Goal: Task Accomplishment & Management: Complete application form

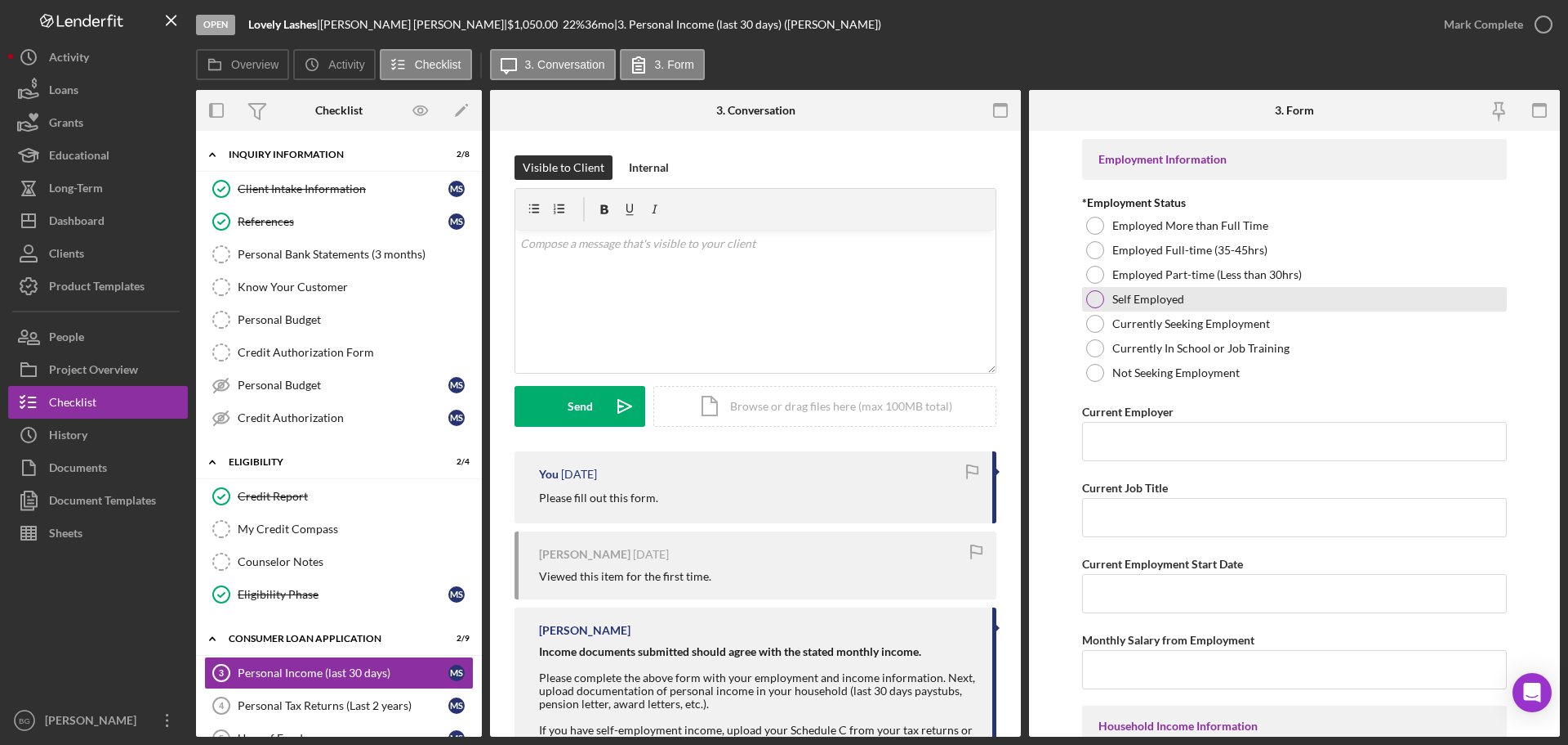
click at [1091, 296] on div at bounding box center [1095, 299] width 18 height 18
click at [1150, 448] on input "Current Employer" at bounding box center [1295, 441] width 425 height 39
type input "1099"
click at [1139, 514] on input "Current Job Title" at bounding box center [1295, 517] width 425 height 39
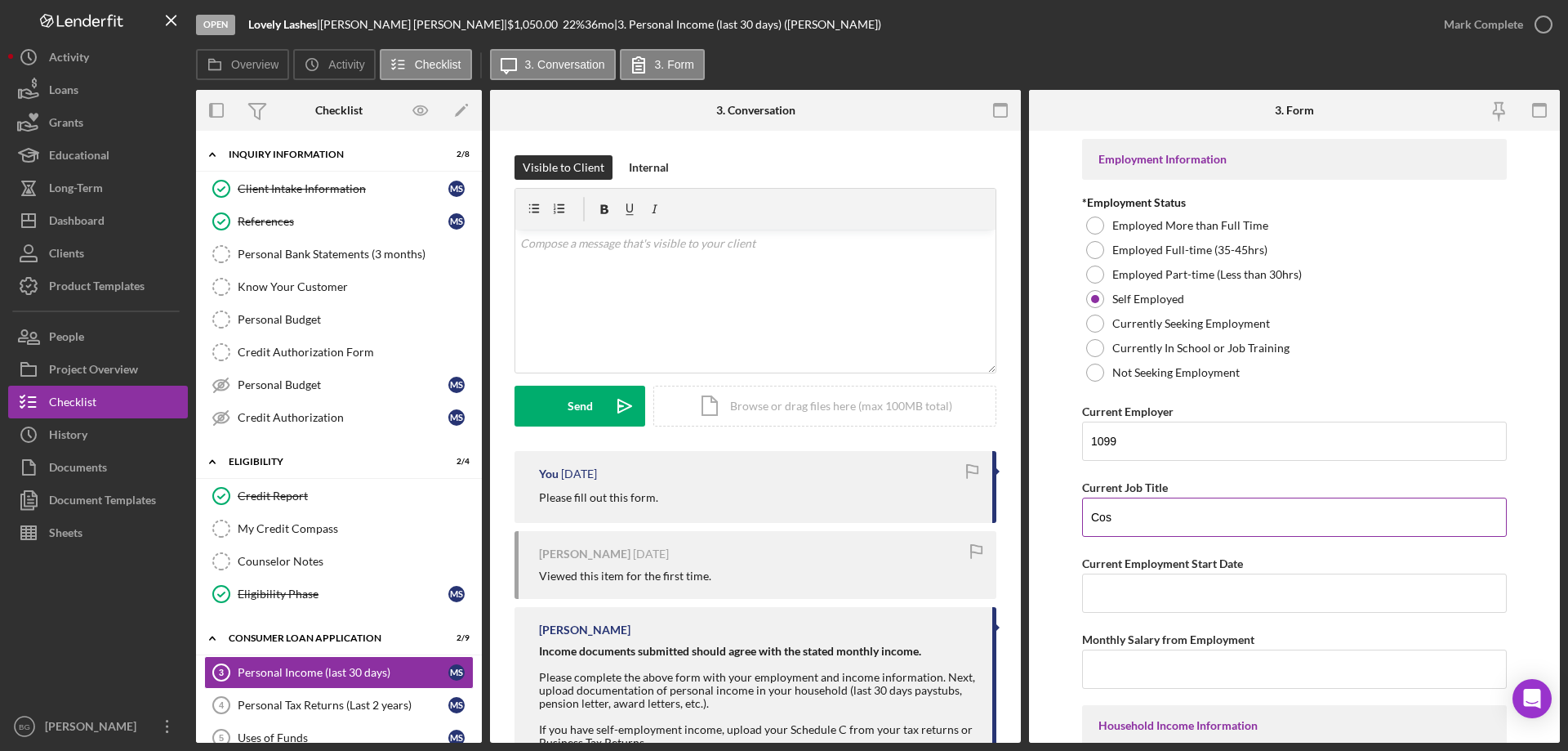
click at [1137, 514] on input "Cos" at bounding box center [1295, 517] width 425 height 39
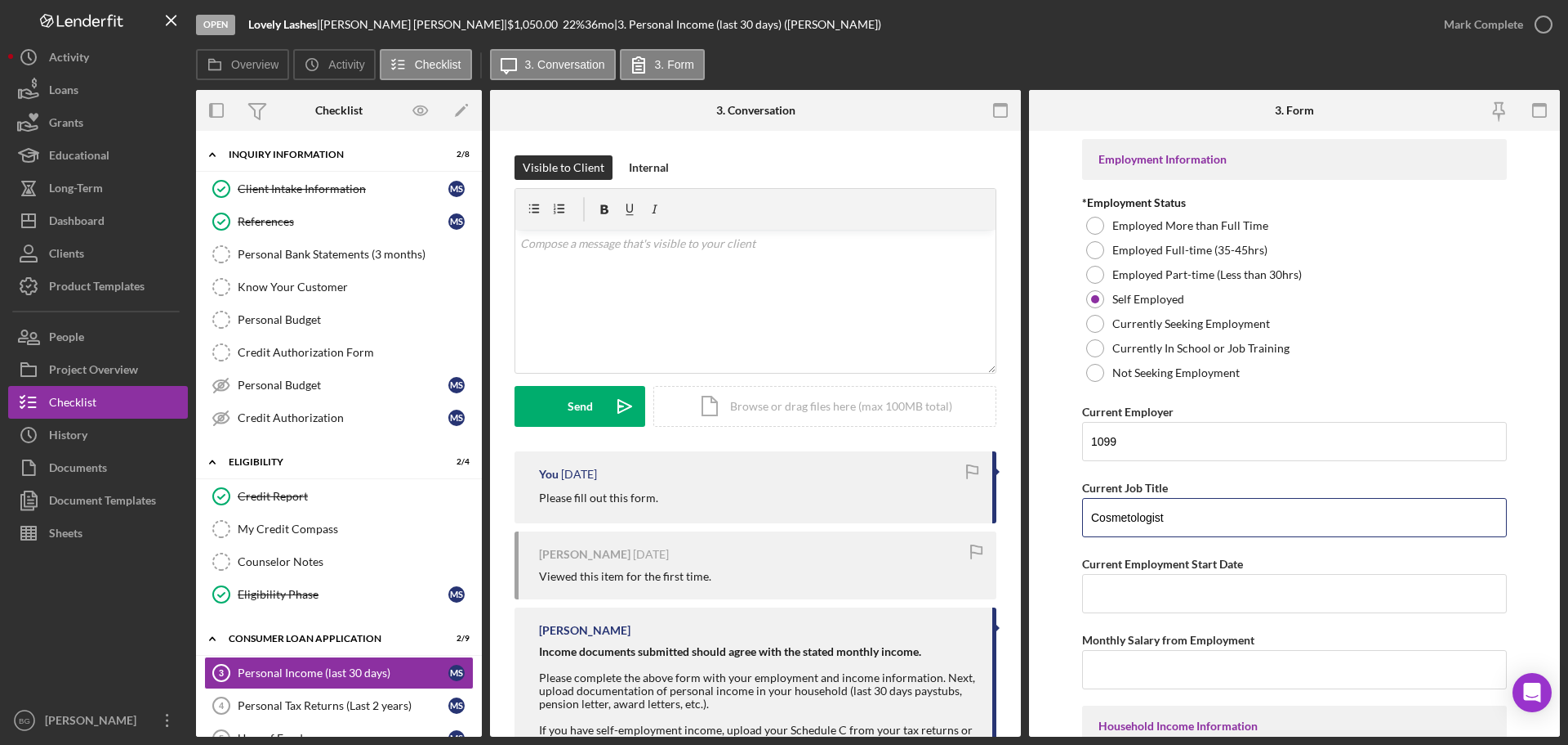
type input "Cosmetologist"
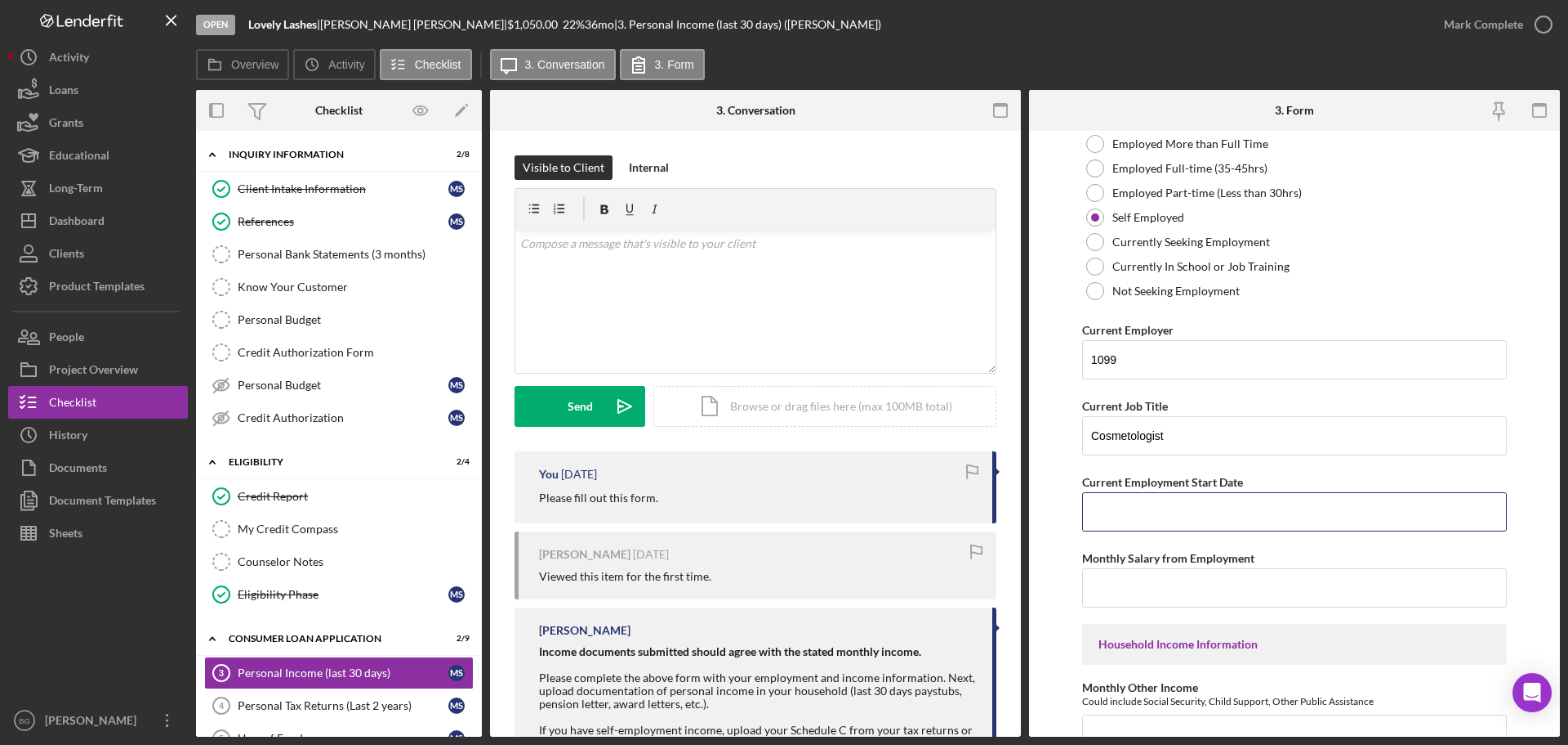
scroll to position [245, 0]
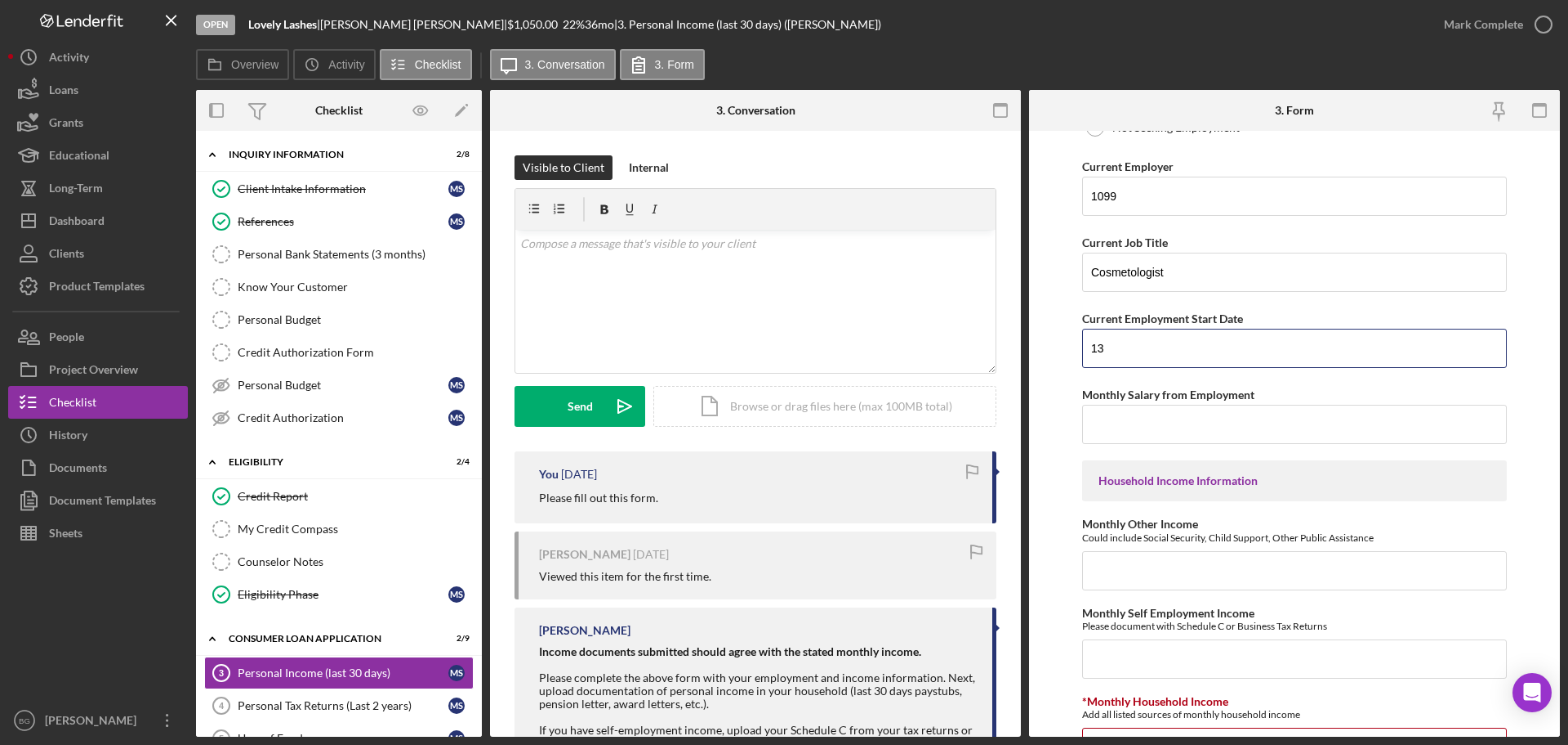
type input "1"
type input "$1,387"
click at [1289, 564] on input "Monthly Other Income" at bounding box center [1295, 571] width 425 height 39
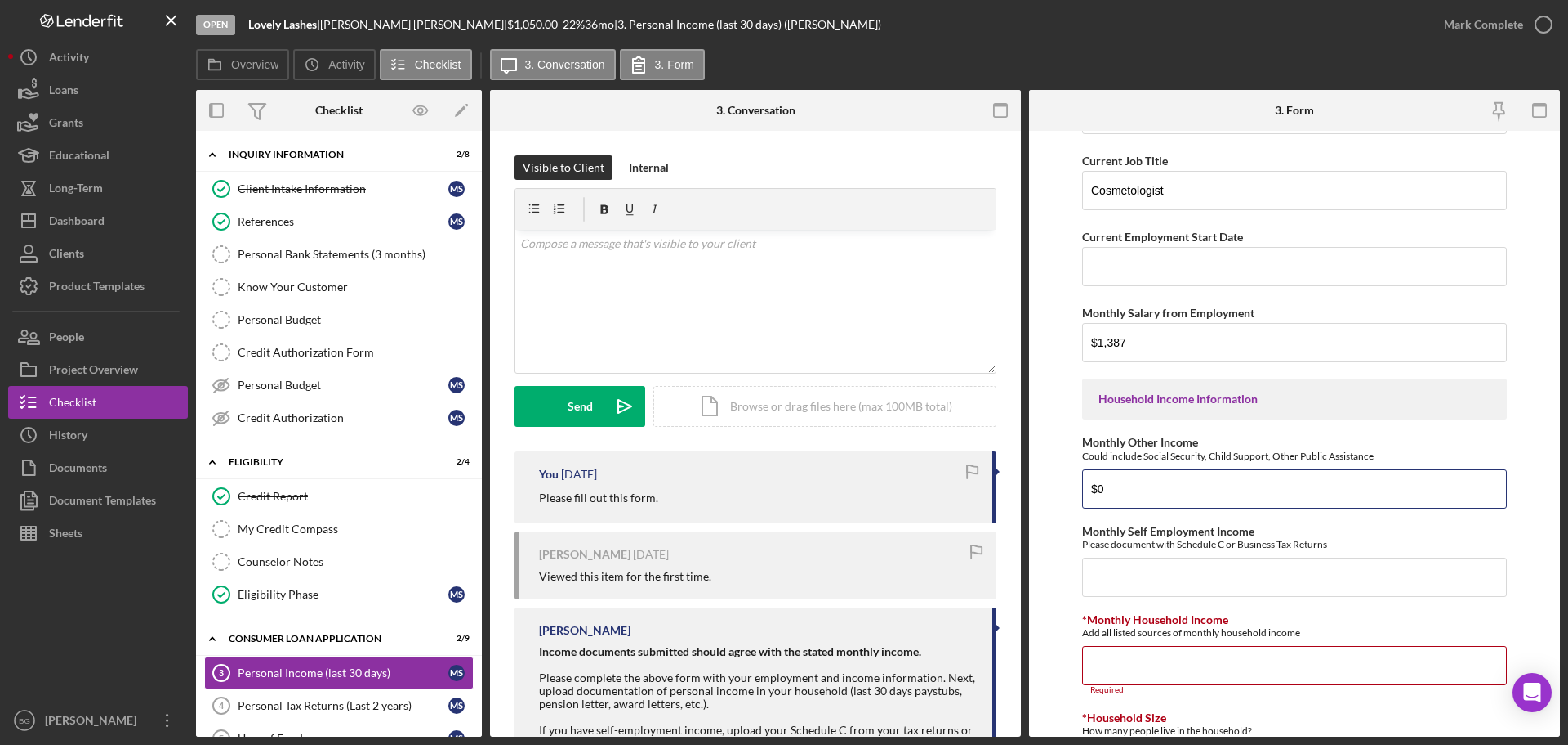
type input "$0"
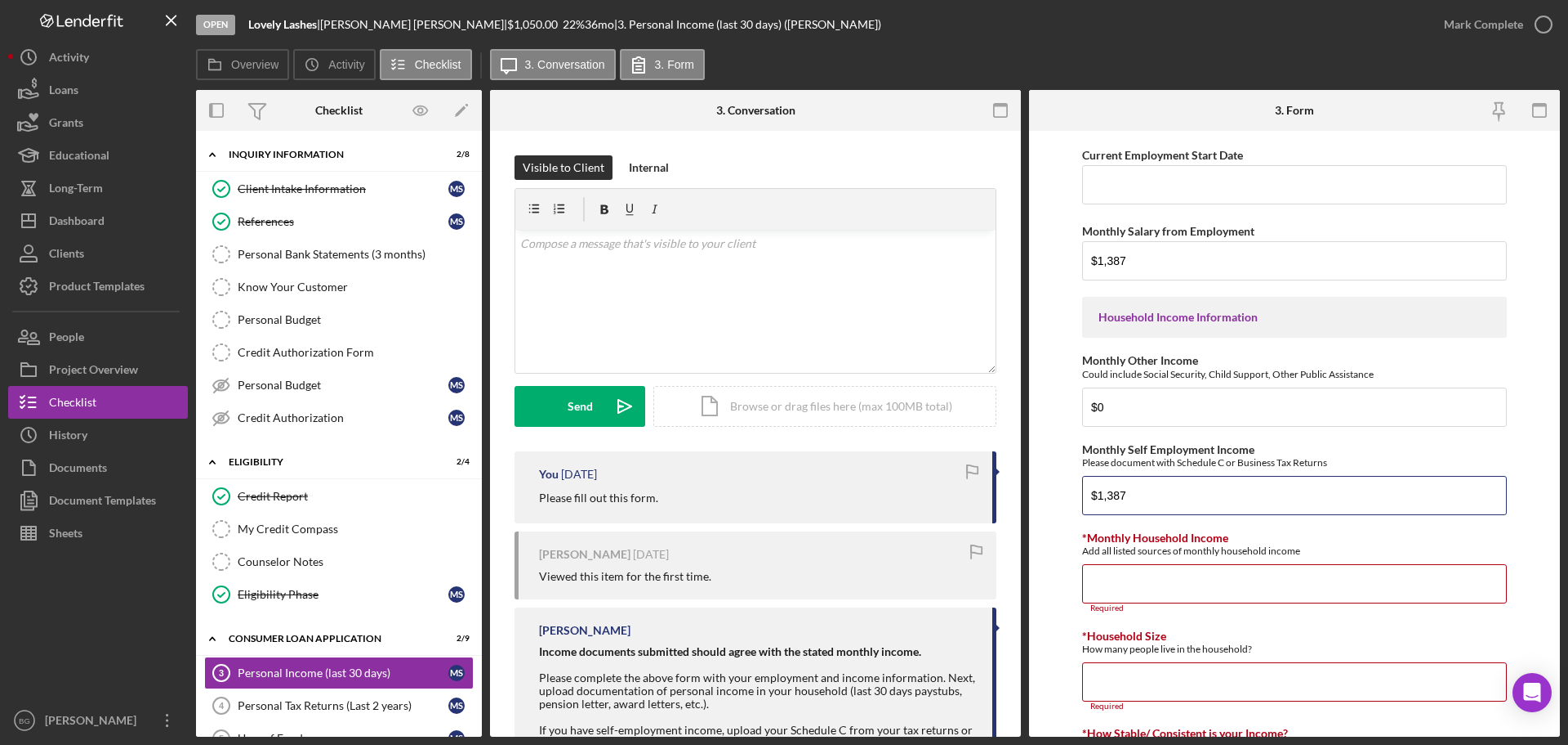
type input "$1,387"
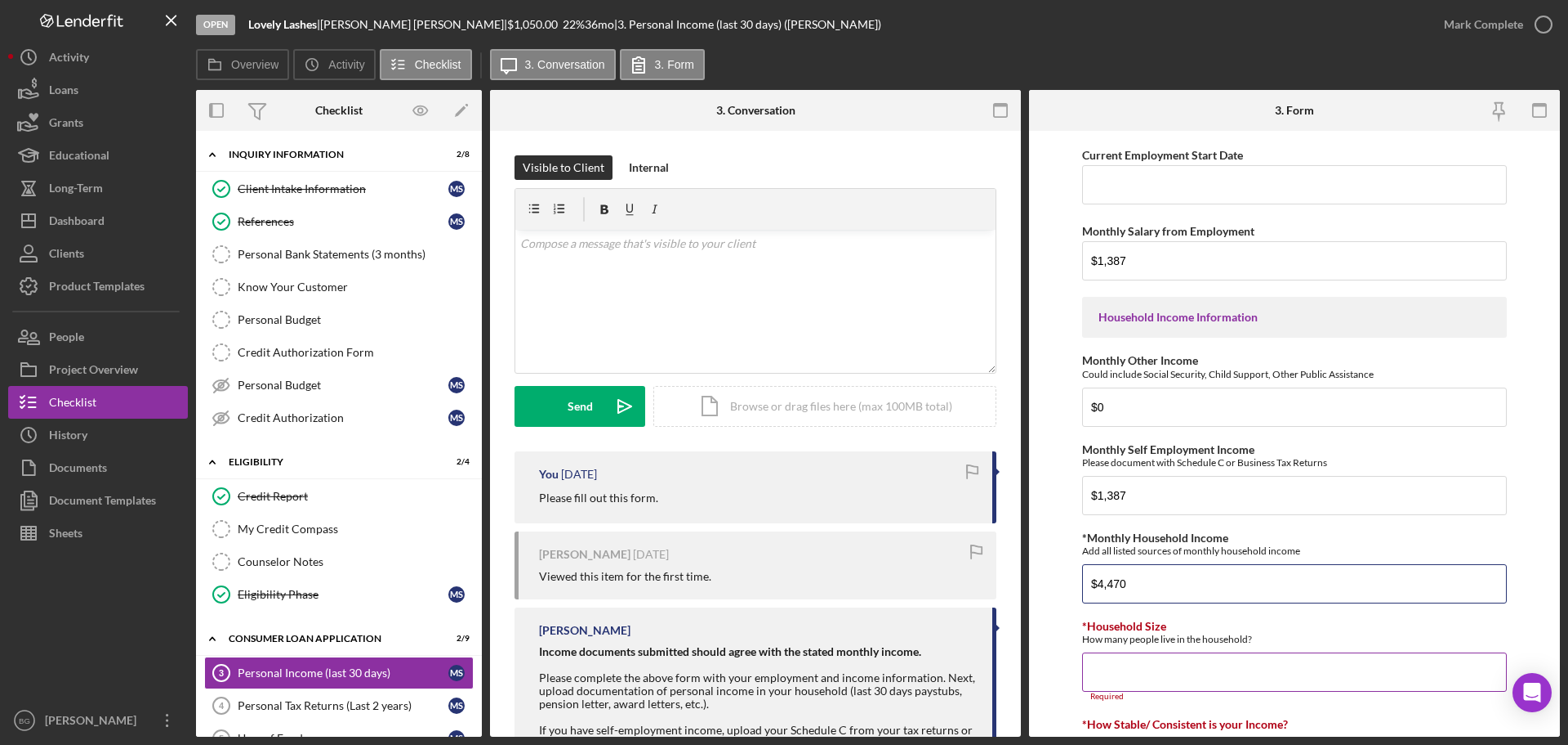
type input "$4,470"
click at [1199, 678] on input "*Household Size" at bounding box center [1295, 671] width 425 height 39
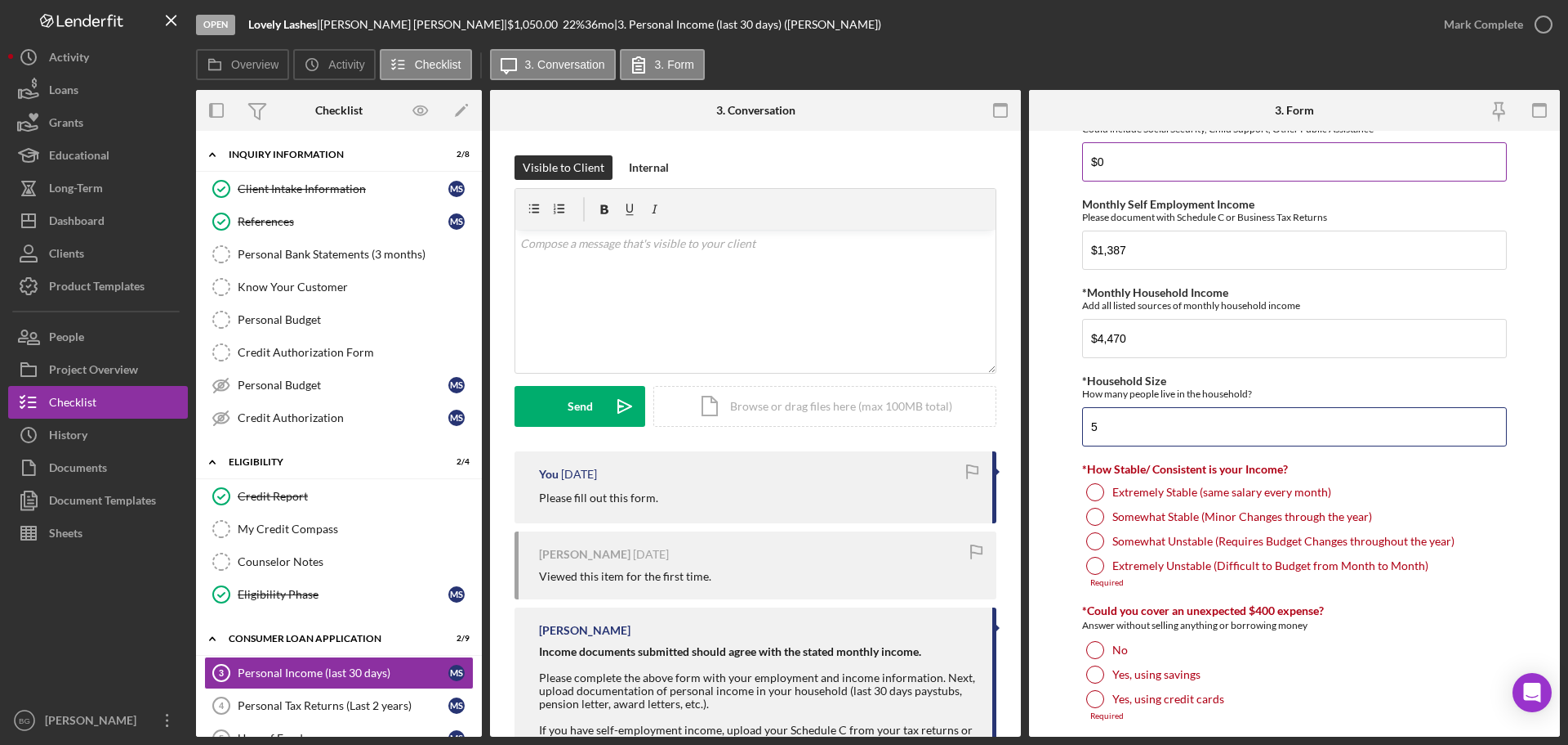
scroll to position [735, 0]
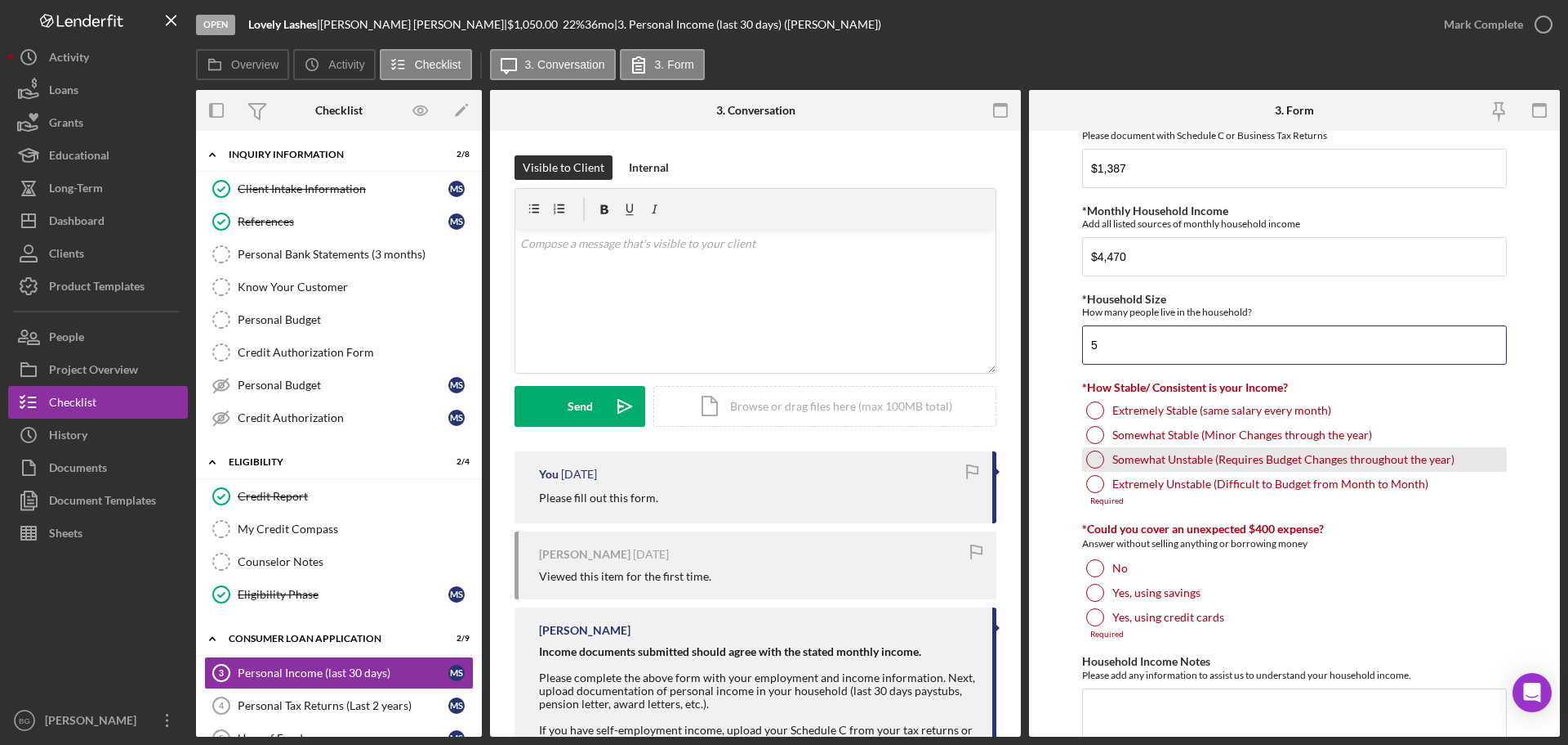
type input "5"
click at [1095, 458] on div at bounding box center [1095, 459] width 18 height 18
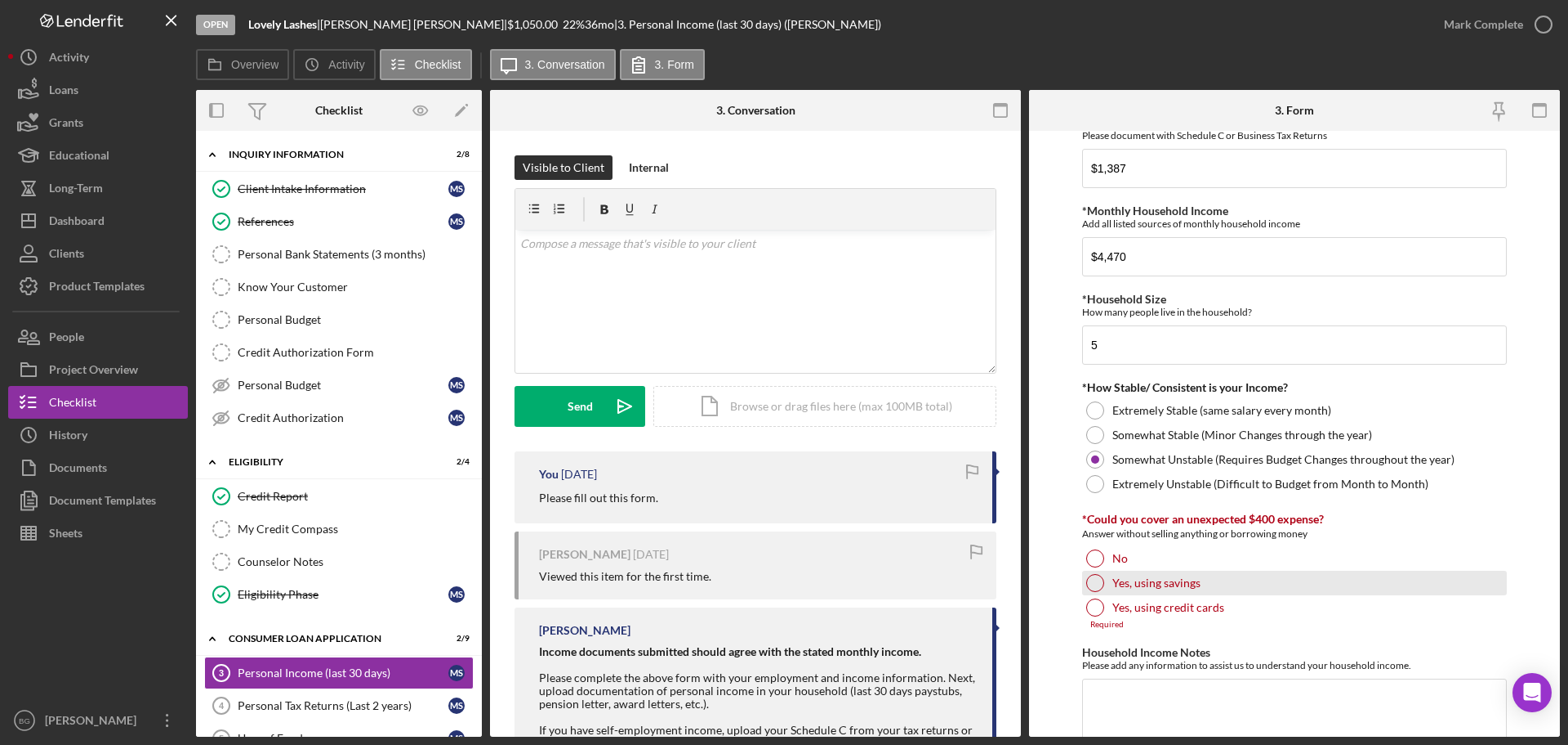
click at [1095, 590] on div at bounding box center [1095, 583] width 18 height 18
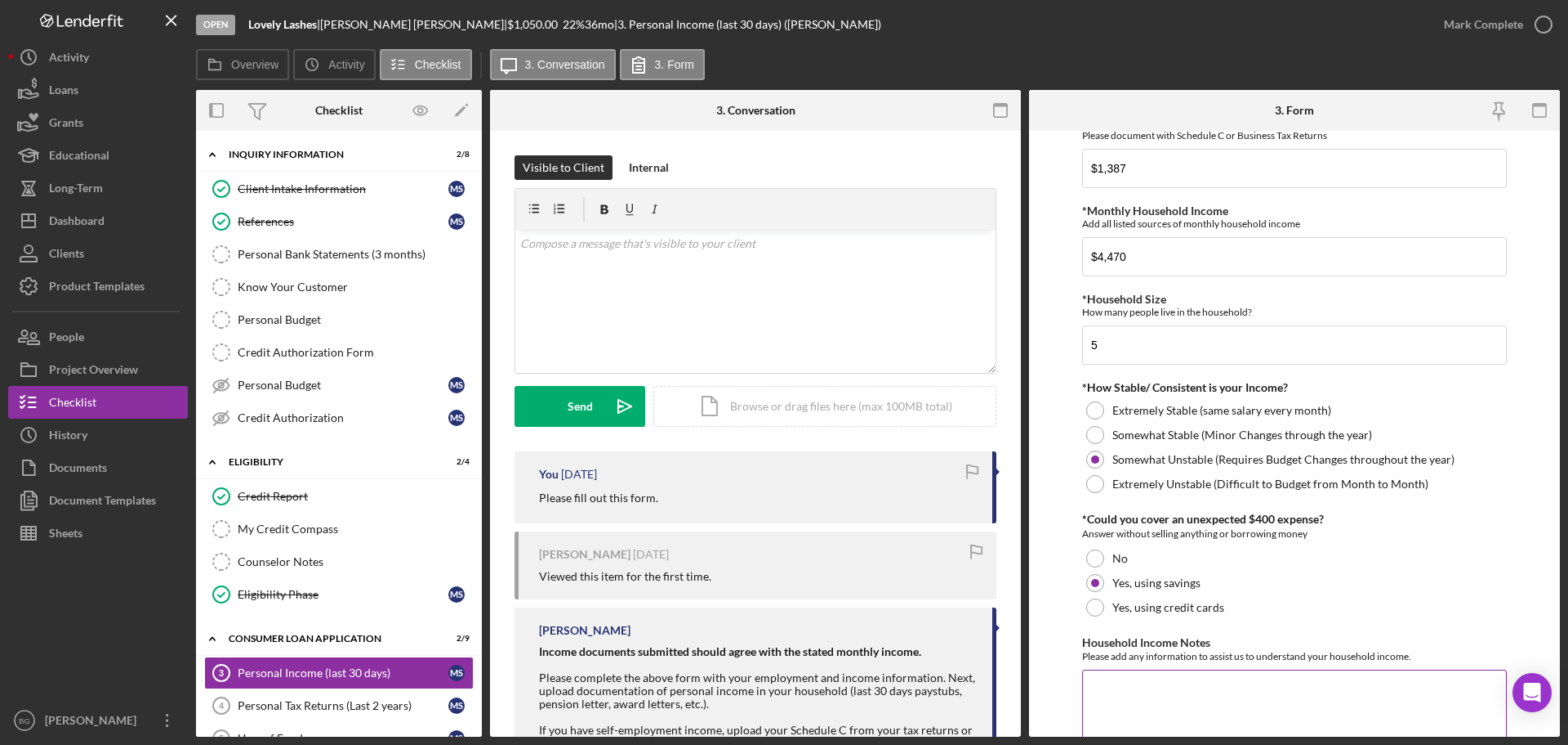
scroll to position [809, 0]
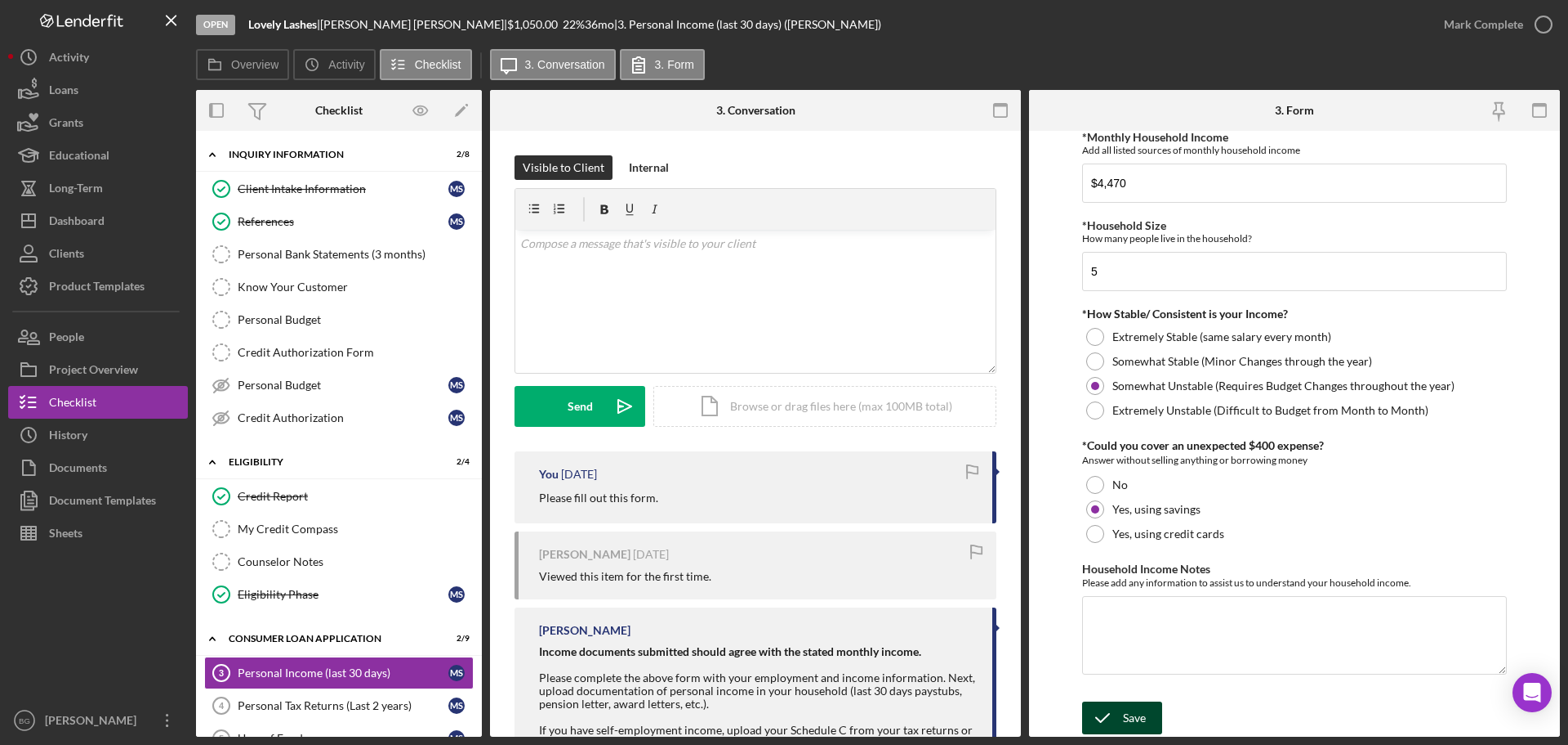
click at [1131, 709] on div "Save" at bounding box center [1134, 717] width 23 height 32
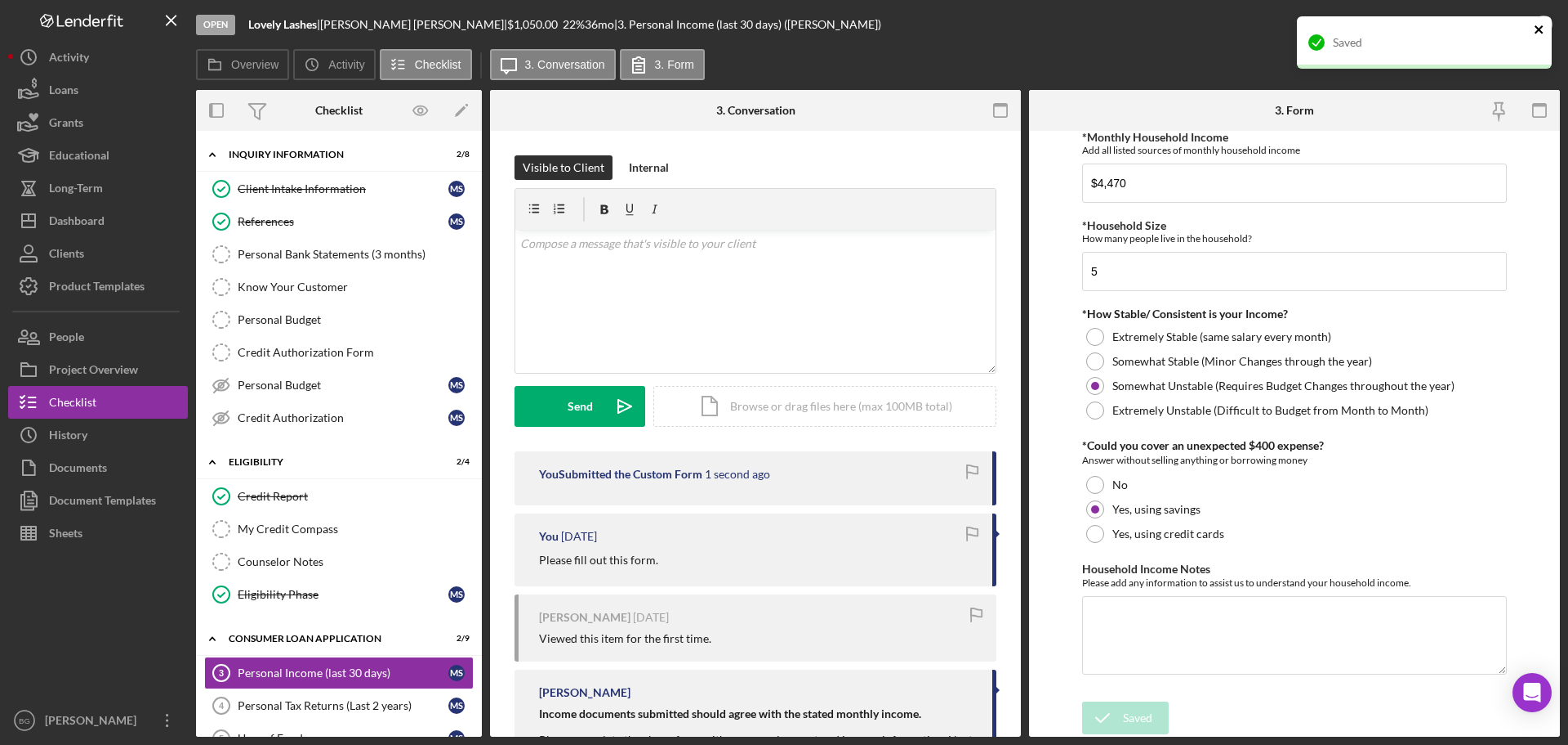
click at [1540, 31] on icon "close" at bounding box center [1538, 29] width 8 height 8
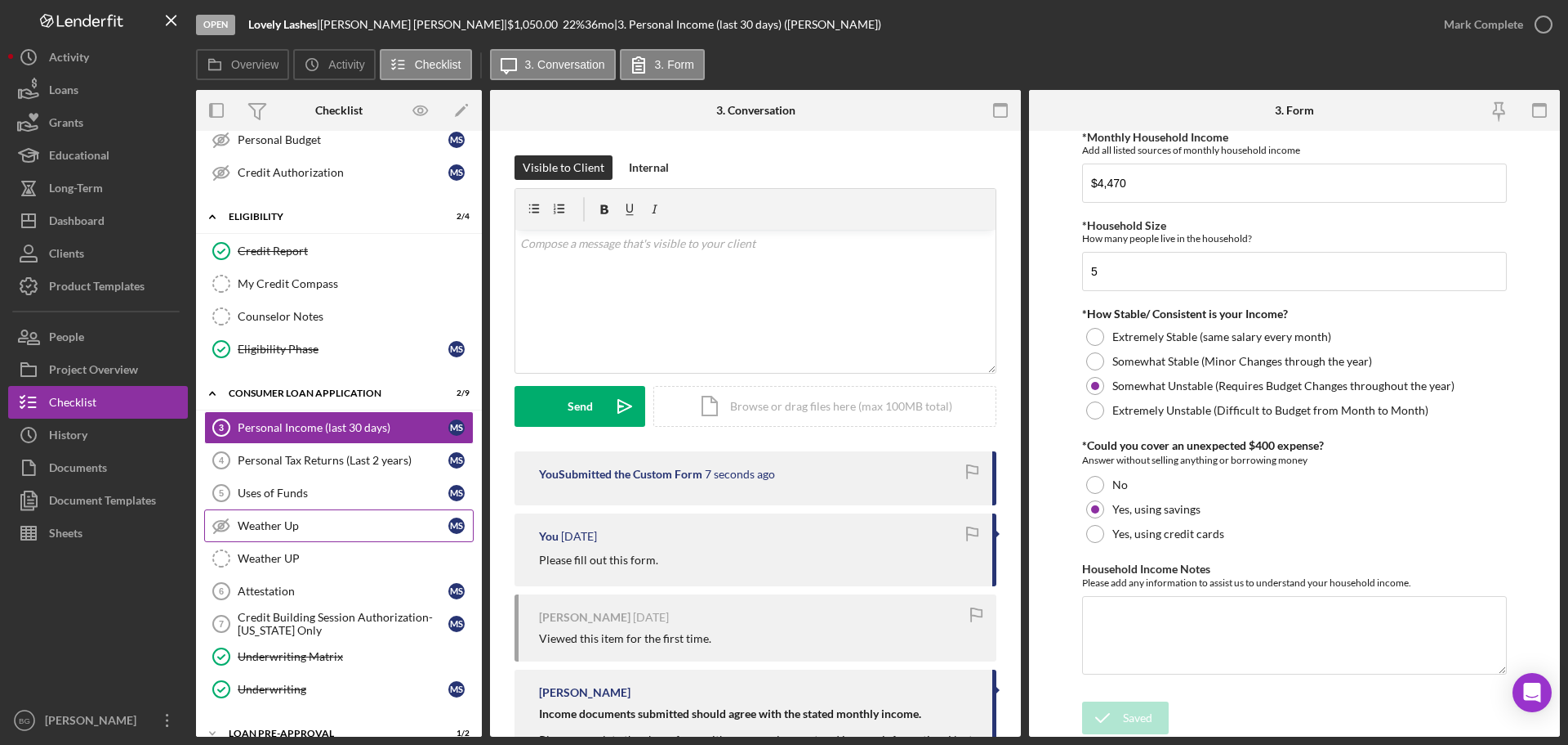
scroll to position [327, 0]
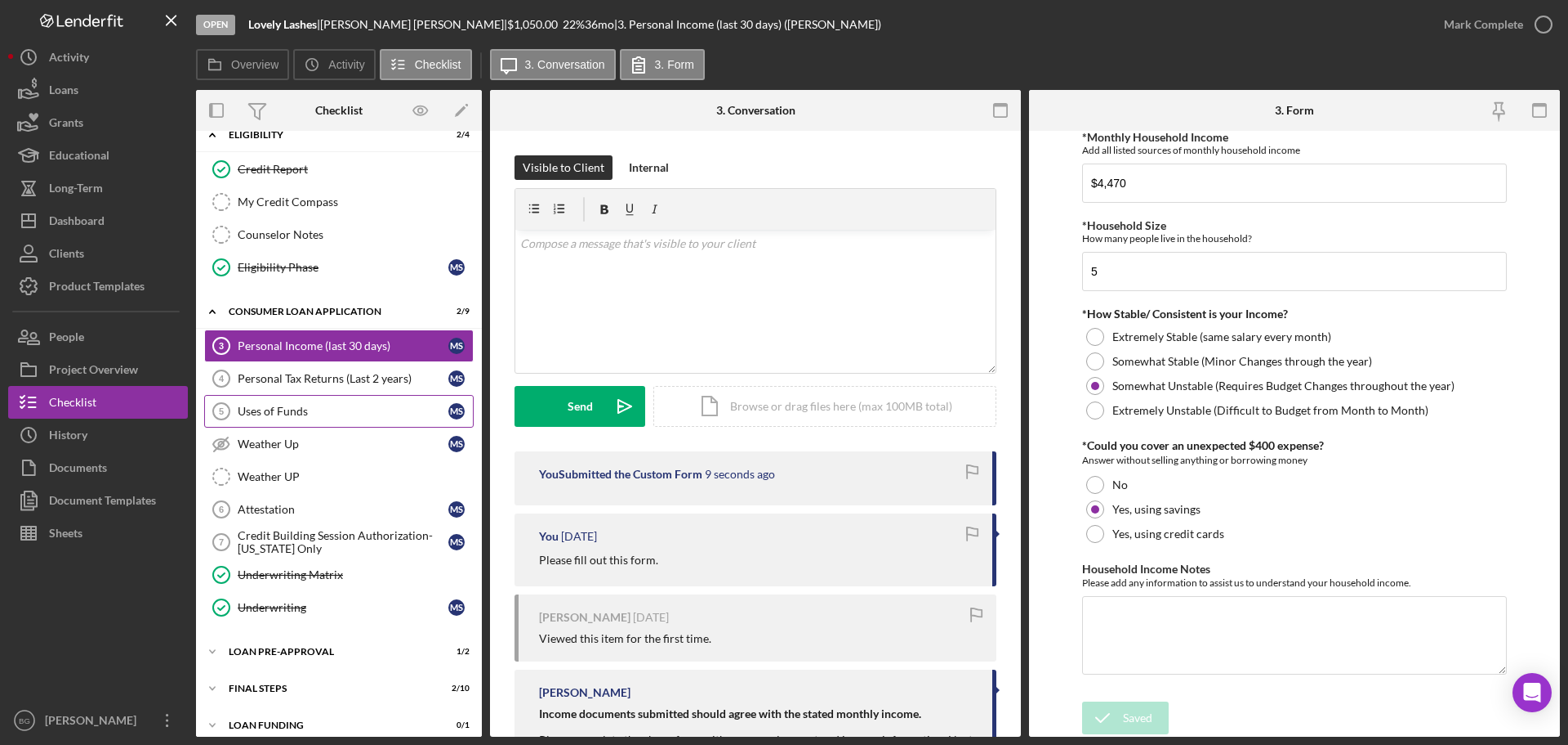
click at [309, 407] on div "Uses of Funds" at bounding box center [343, 411] width 211 height 13
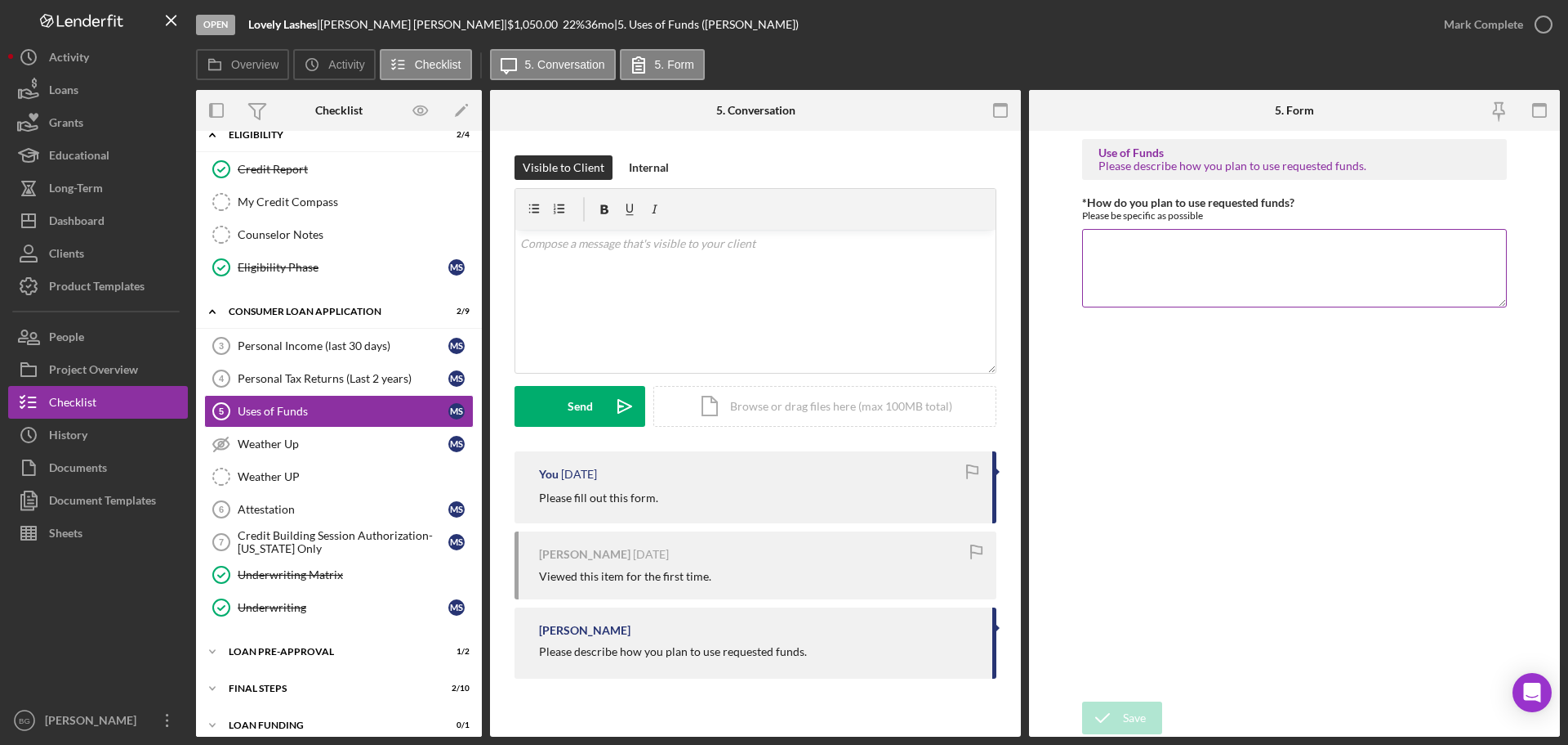
click at [1277, 266] on textarea "*How do you plan to use requested funds?" at bounding box center [1295, 268] width 425 height 79
drag, startPoint x: 1315, startPoint y: 248, endPoint x: 981, endPoint y: 245, distance: 334.0
click at [984, 245] on div "Overview Internal Workflow Stage Open Icon/Dropdown Arrow Archive (can unarchiv…" at bounding box center [878, 414] width 1364 height 647
type textarea "Build credit and be able to fund a secured credit card"
click at [1135, 713] on div "Save" at bounding box center [1134, 717] width 23 height 32
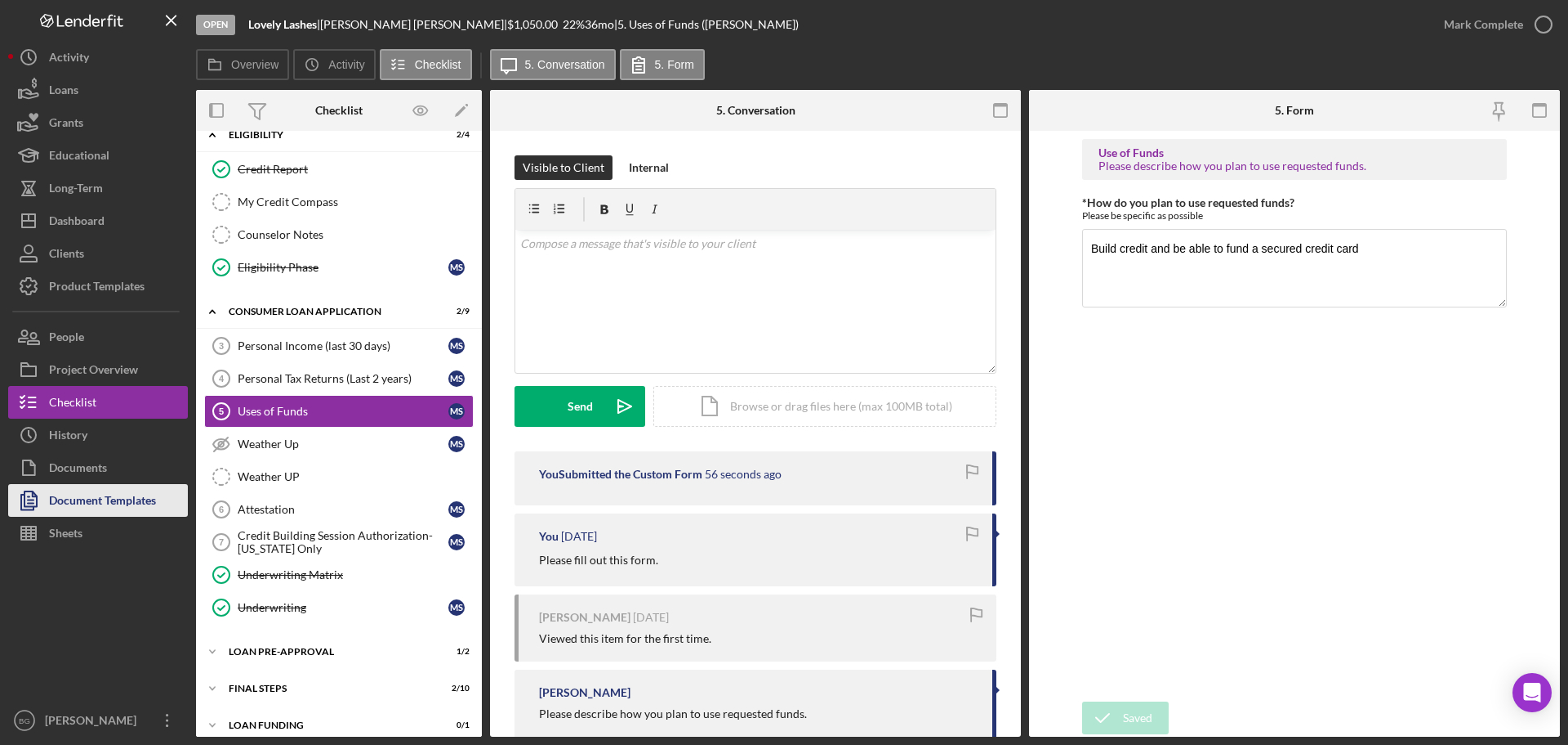
click at [83, 499] on div "Document Templates" at bounding box center [102, 502] width 107 height 37
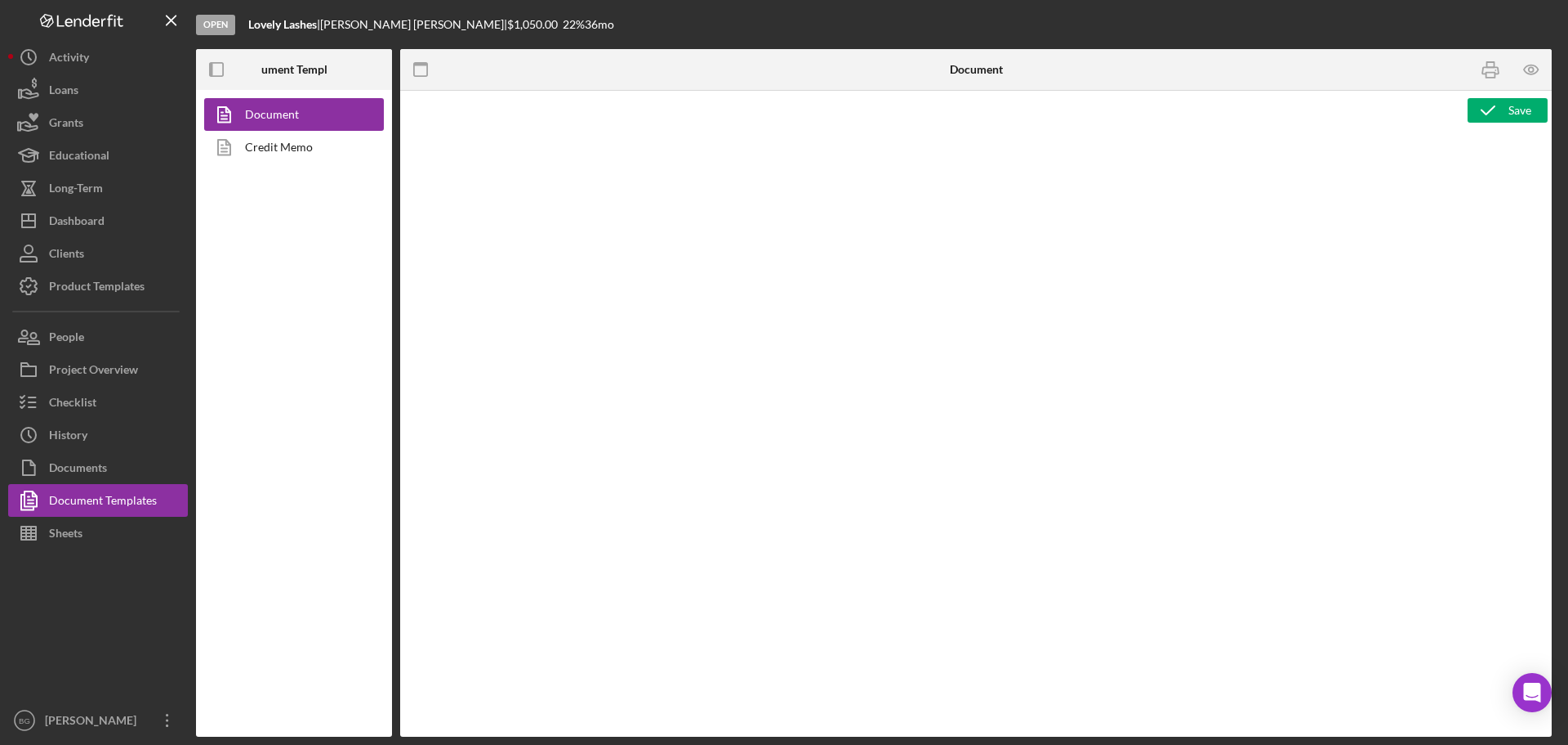
type textarea "<h1>Wiring Instructions</h1> <p style="text-align: left">Borrower Name:&nbsp; <…"
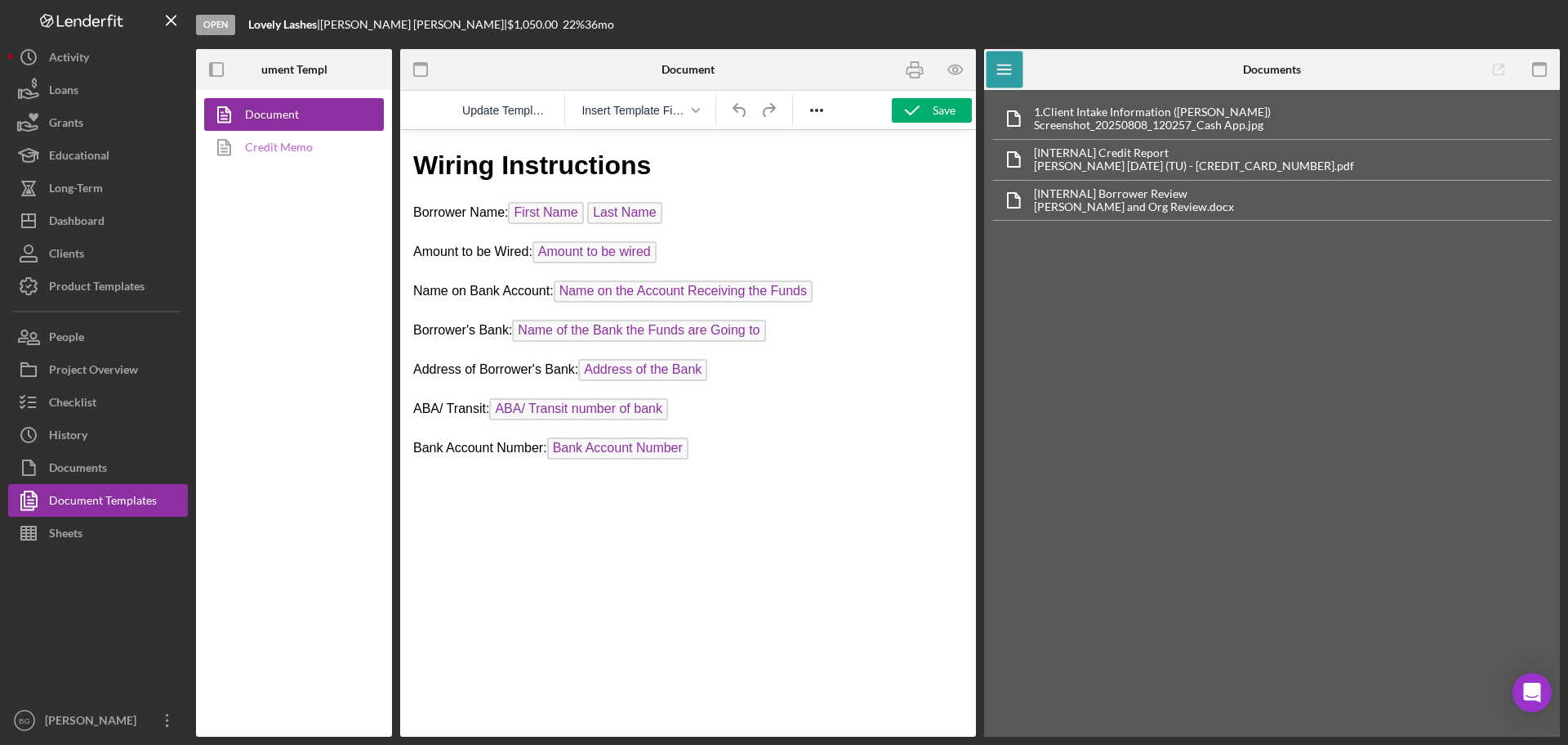
click at [277, 155] on link "Credit Memo" at bounding box center [290, 146] width 172 height 32
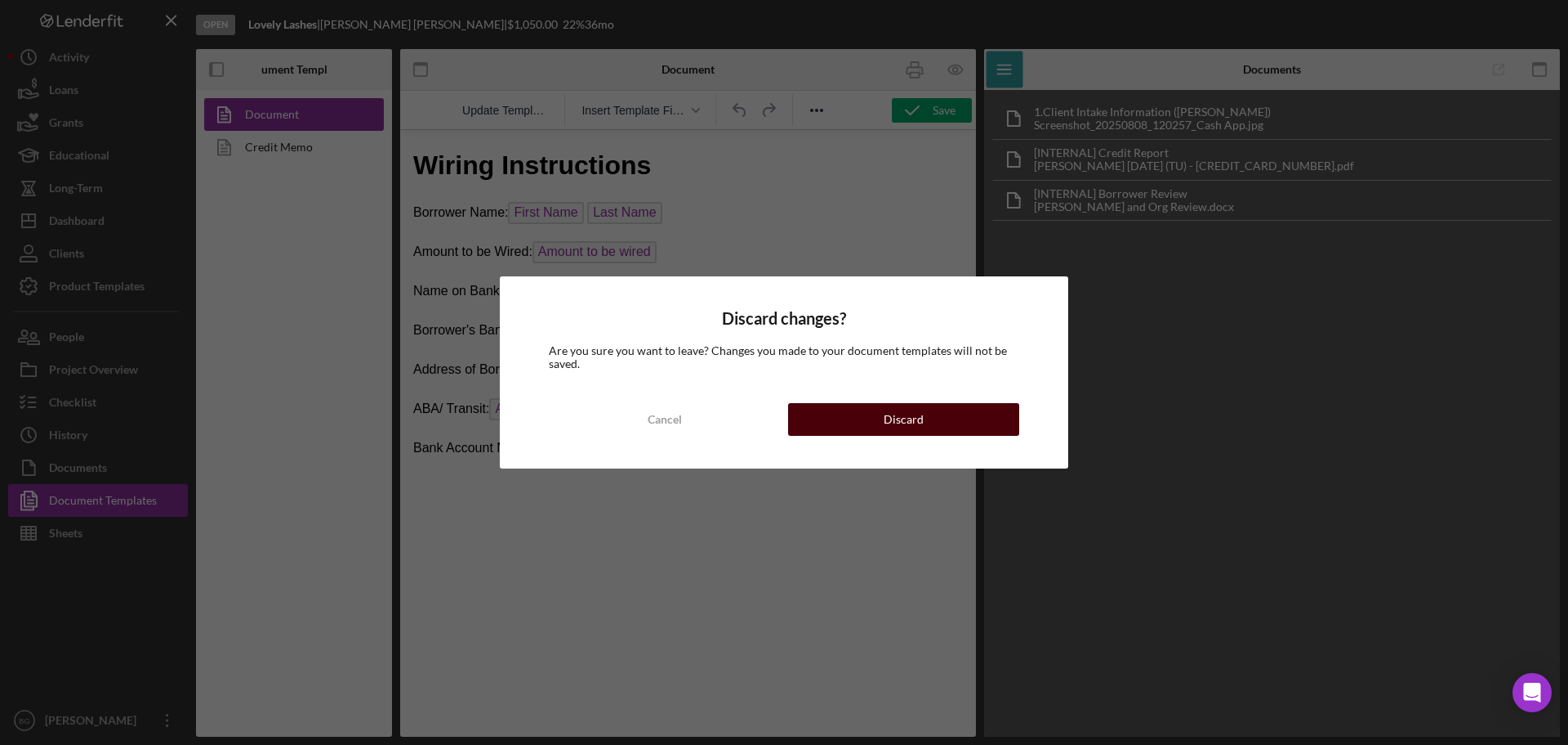
click at [970, 425] on button "Discard" at bounding box center [904, 419] width 231 height 32
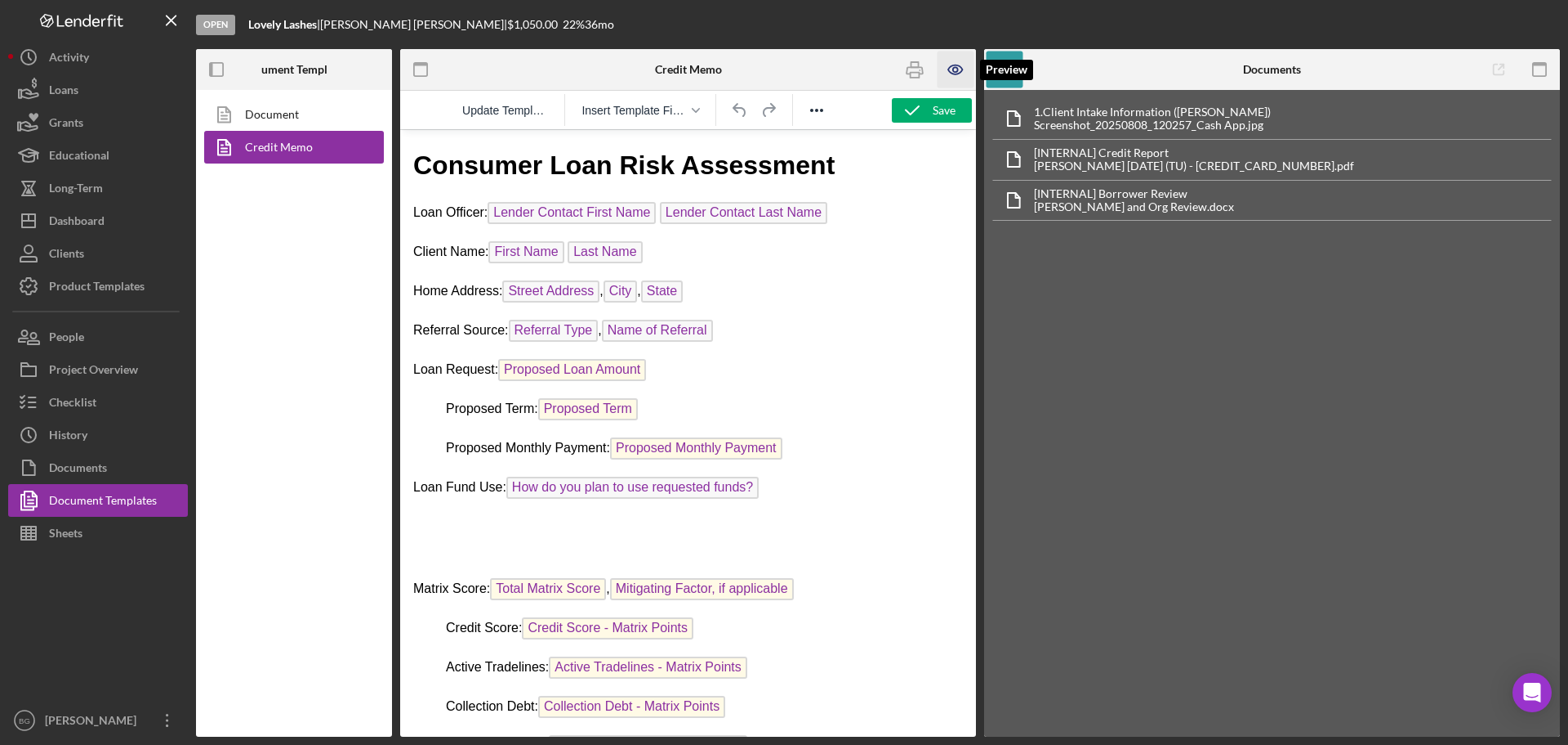
click at [959, 61] on icon "button" at bounding box center [957, 70] width 37 height 37
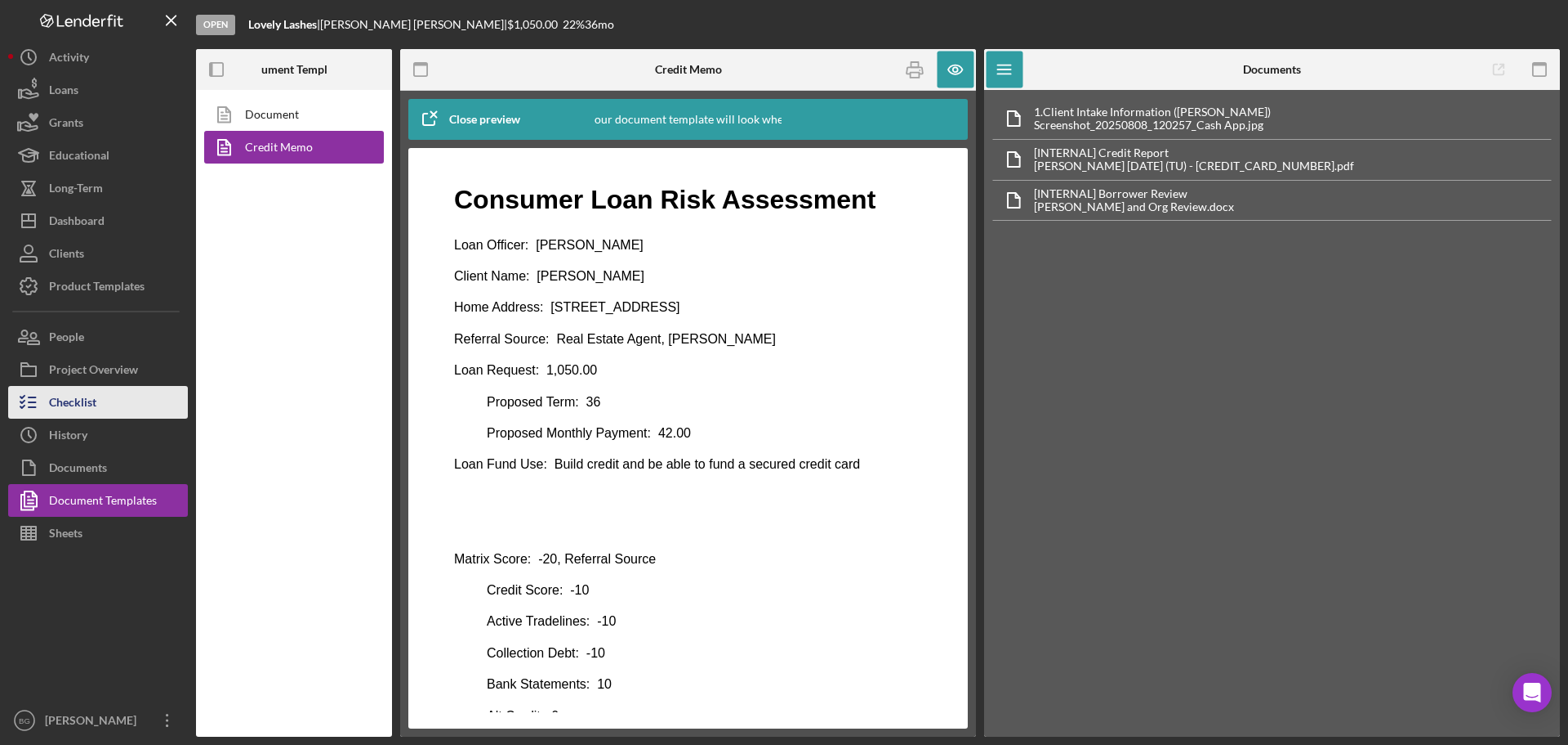
click at [85, 406] on div "Checklist" at bounding box center [73, 404] width 47 height 37
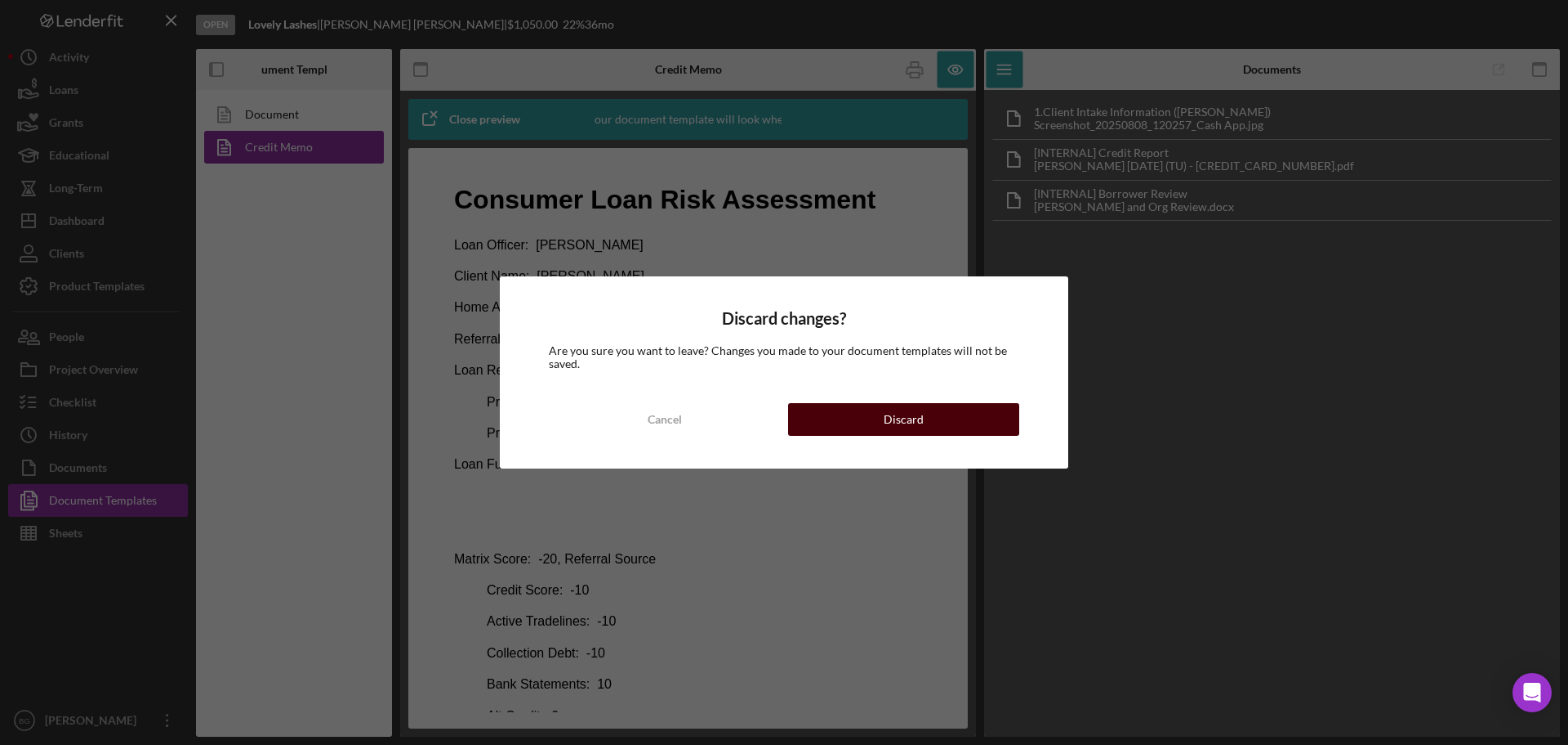
click at [872, 415] on button "Discard" at bounding box center [904, 419] width 231 height 32
